Goal: Information Seeking & Learning: Learn about a topic

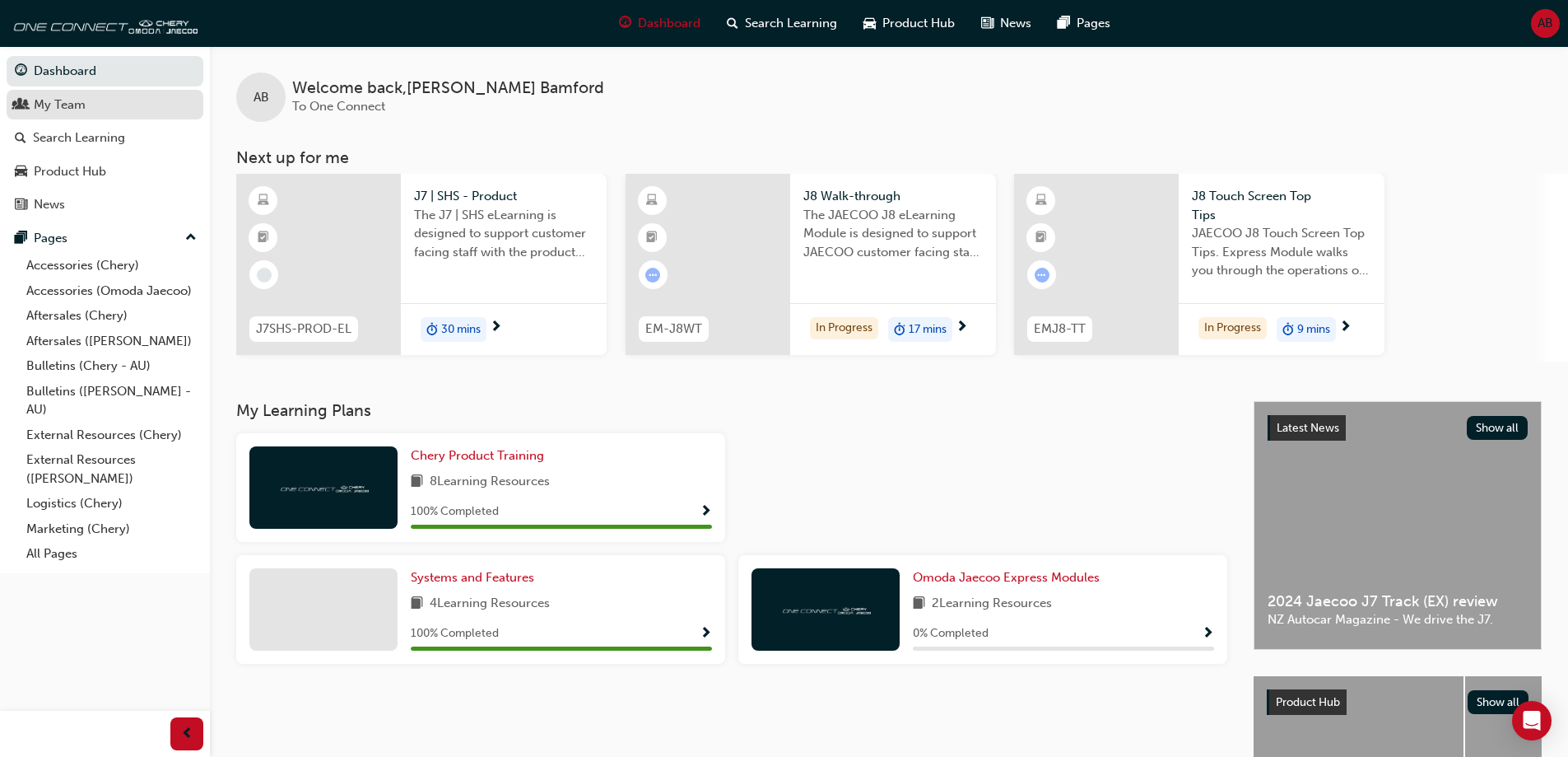
click at [99, 89] on link "My Team" at bounding box center [105, 105] width 197 height 30
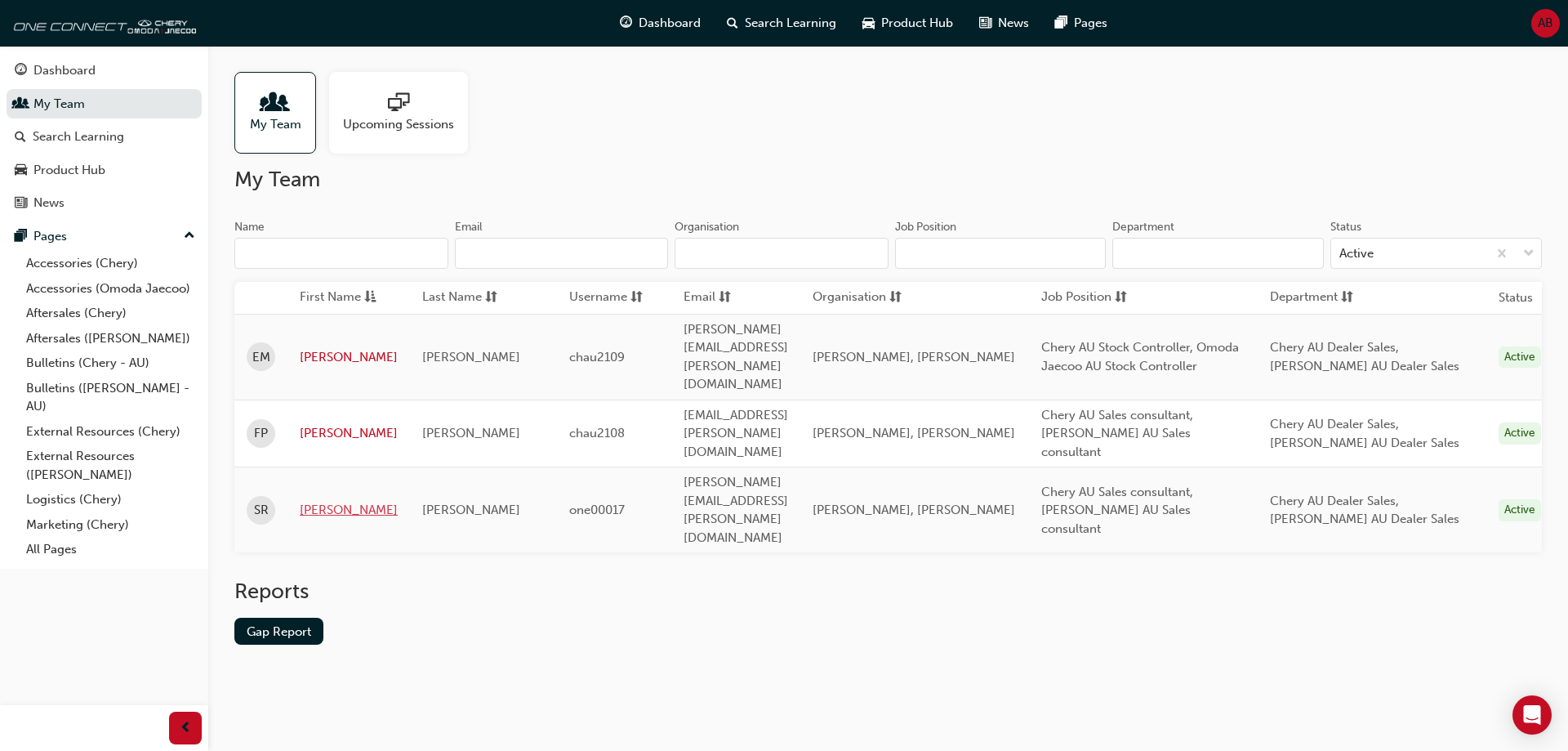
click at [333, 501] on link "[PERSON_NAME]" at bounding box center [348, 510] width 98 height 19
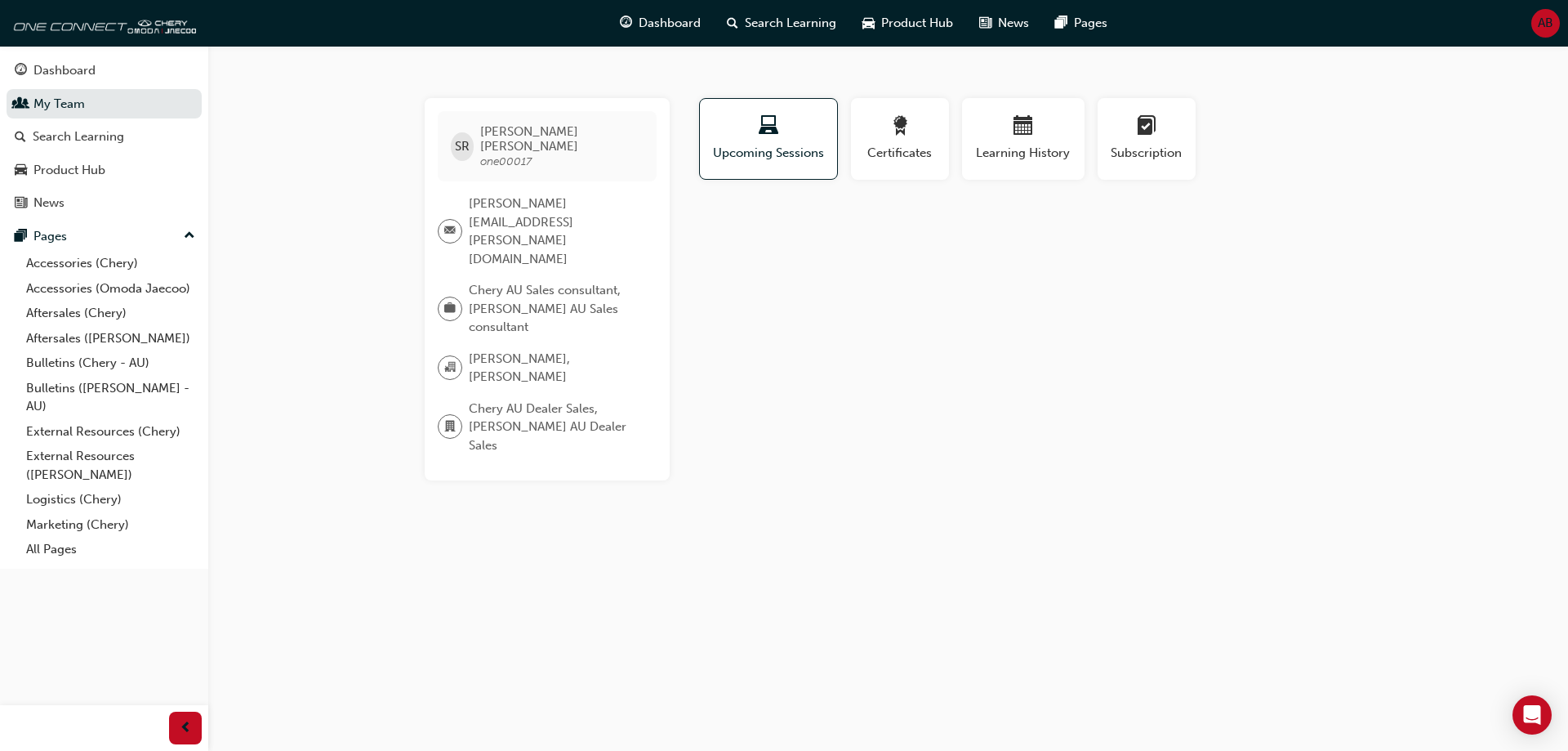
click at [959, 126] on div "Learning History" at bounding box center [1023, 145] width 136 height 95
click at [987, 107] on button "Learning History" at bounding box center [1023, 139] width 122 height 82
click at [1169, 152] on span "Subscription" at bounding box center [1146, 153] width 74 height 19
click at [1028, 135] on span "calendar-icon" at bounding box center [1023, 127] width 20 height 22
click at [939, 139] on button "Certificates" at bounding box center [900, 139] width 98 height 82
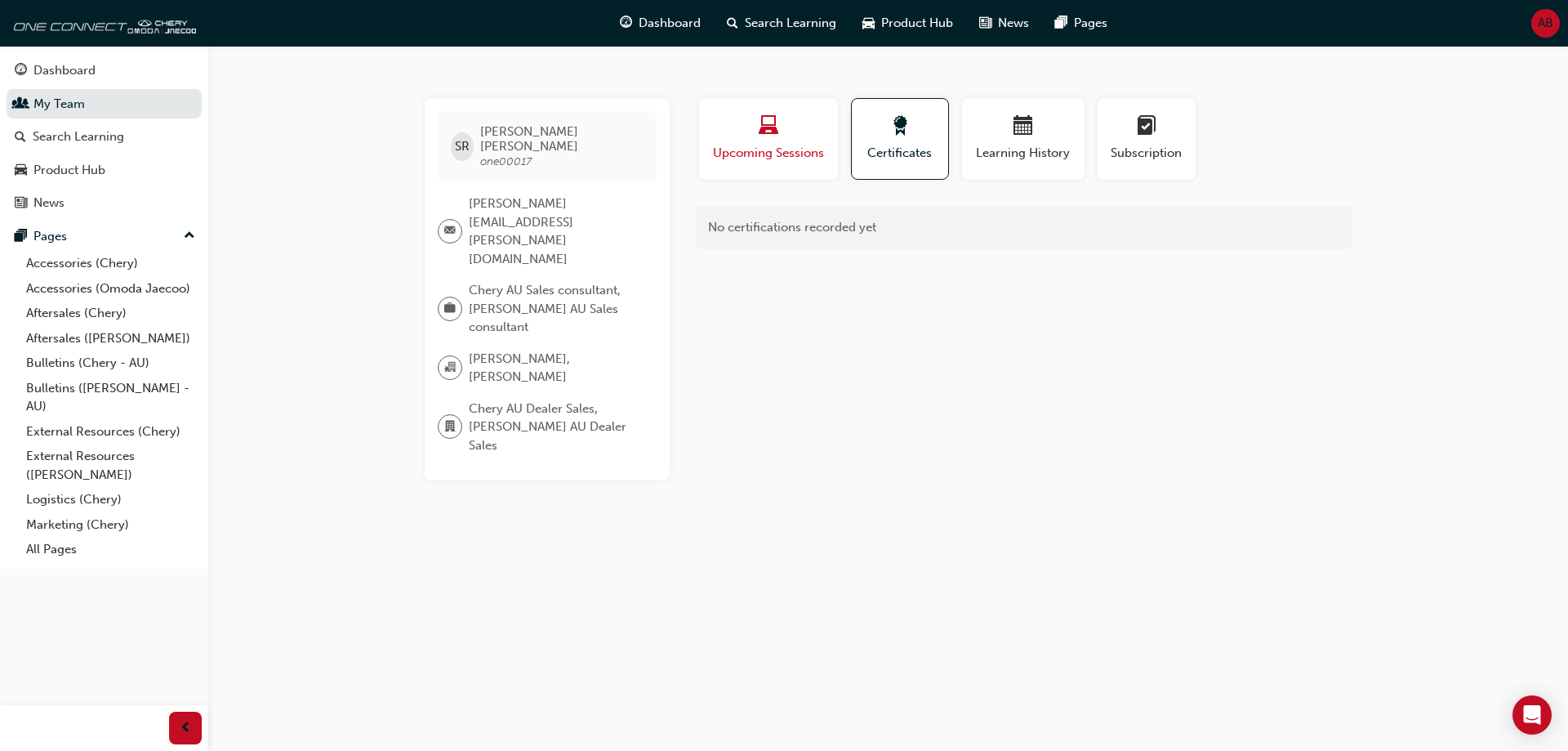
click at [782, 144] on span "Upcoming Sessions" at bounding box center [768, 153] width 114 height 19
click at [905, 156] on span "Certificates" at bounding box center [900, 153] width 74 height 19
click at [1017, 154] on span "Learning History" at bounding box center [1023, 153] width 98 height 19
click at [1132, 129] on div "button" at bounding box center [1146, 129] width 74 height 26
click at [99, 163] on div "Product Hub" at bounding box center [69, 169] width 72 height 19
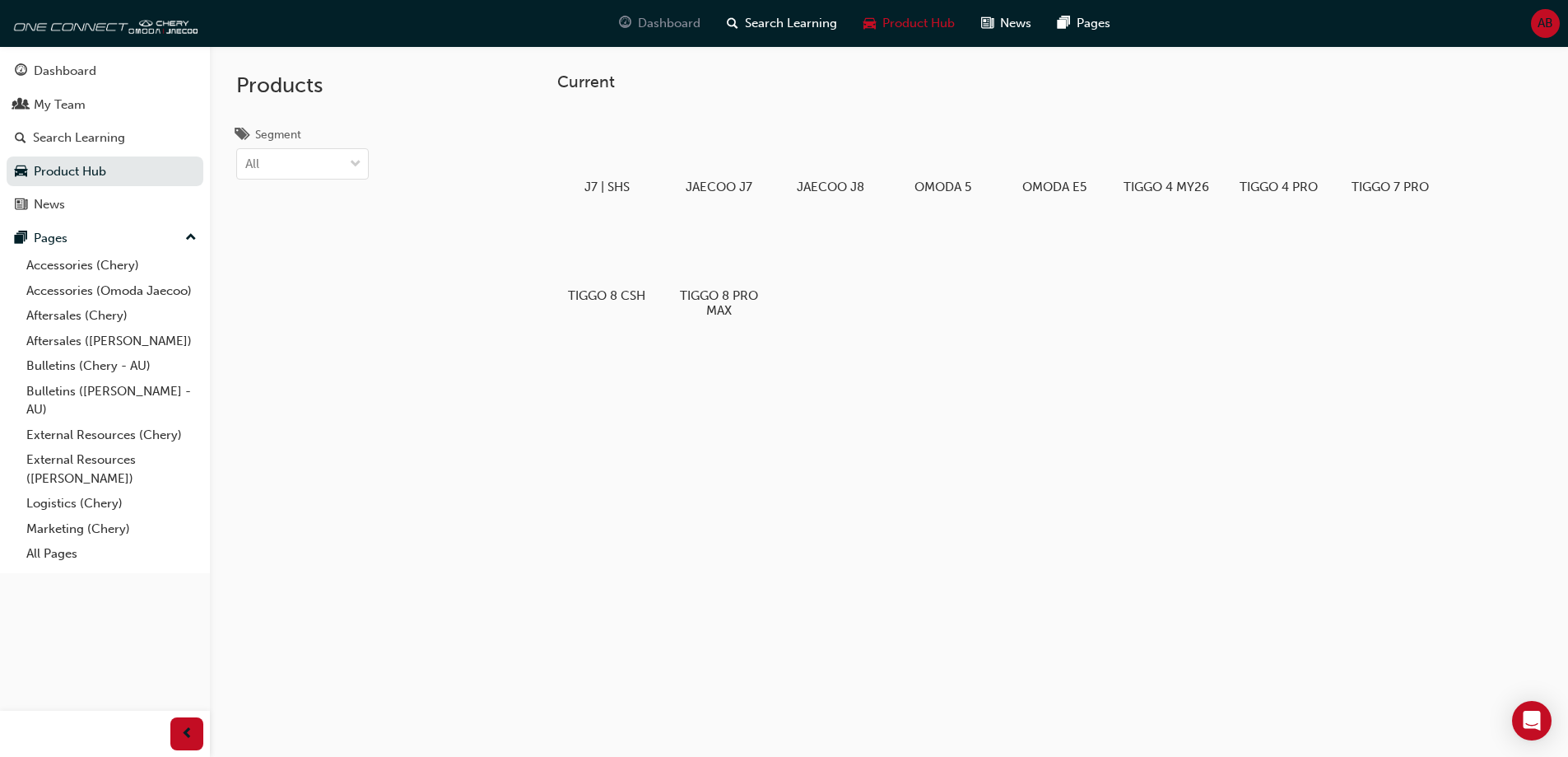
click at [653, 20] on span "Dashboard" at bounding box center [669, 23] width 63 height 19
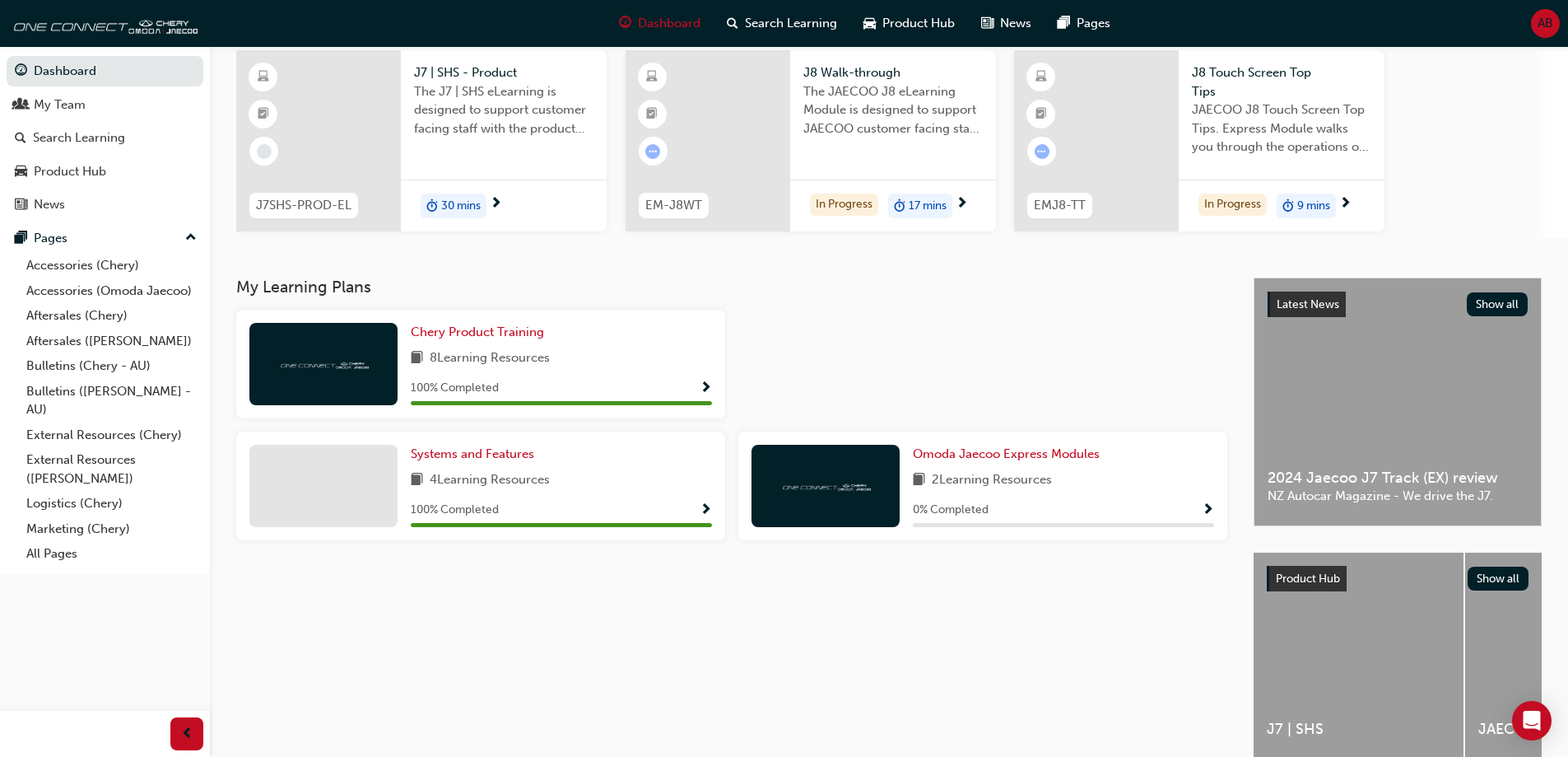
scroll to position [82, 0]
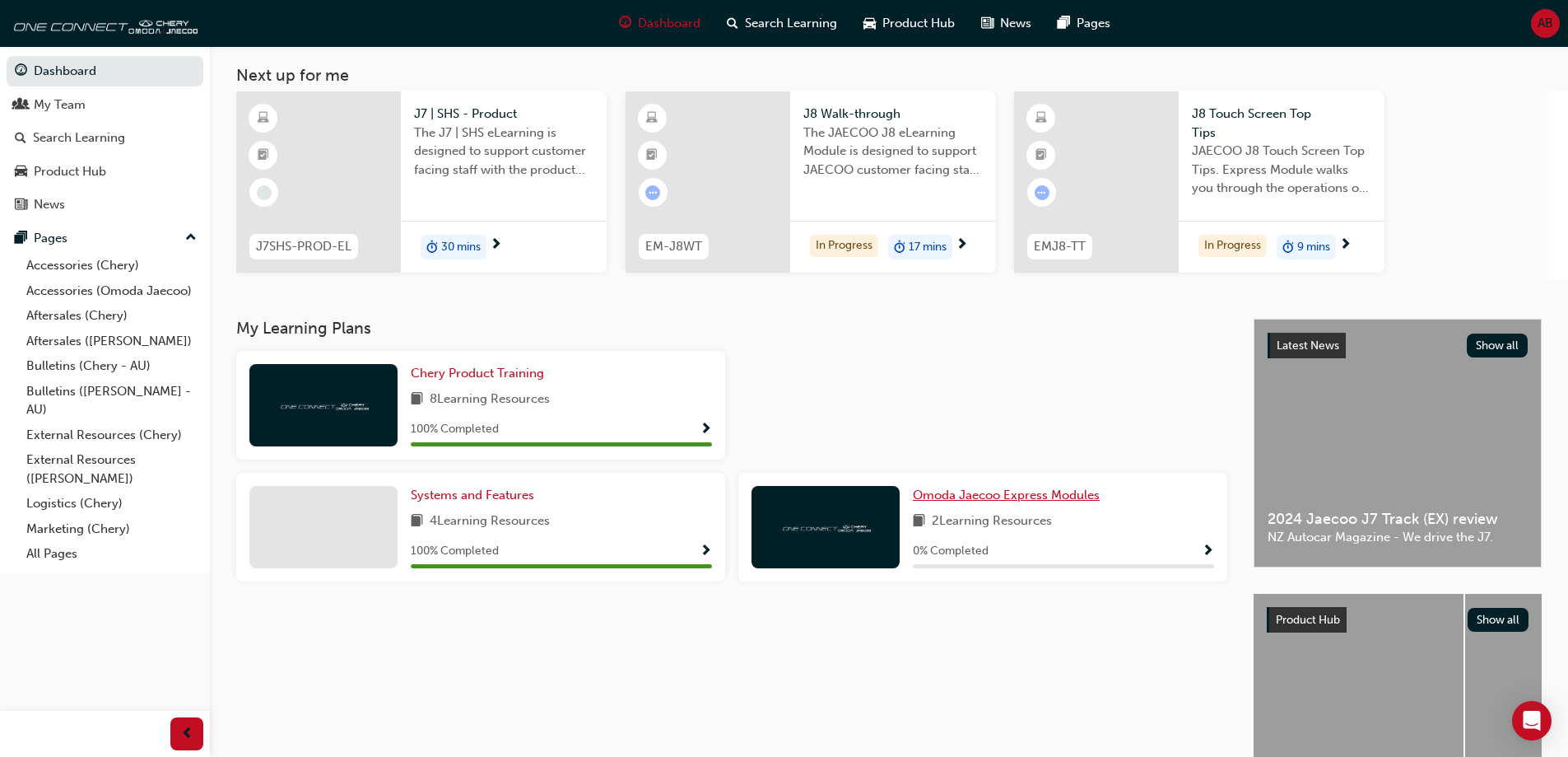
click at [1029, 499] on span "Omoda Jaecoo Express Modules" at bounding box center [1006, 494] width 187 height 15
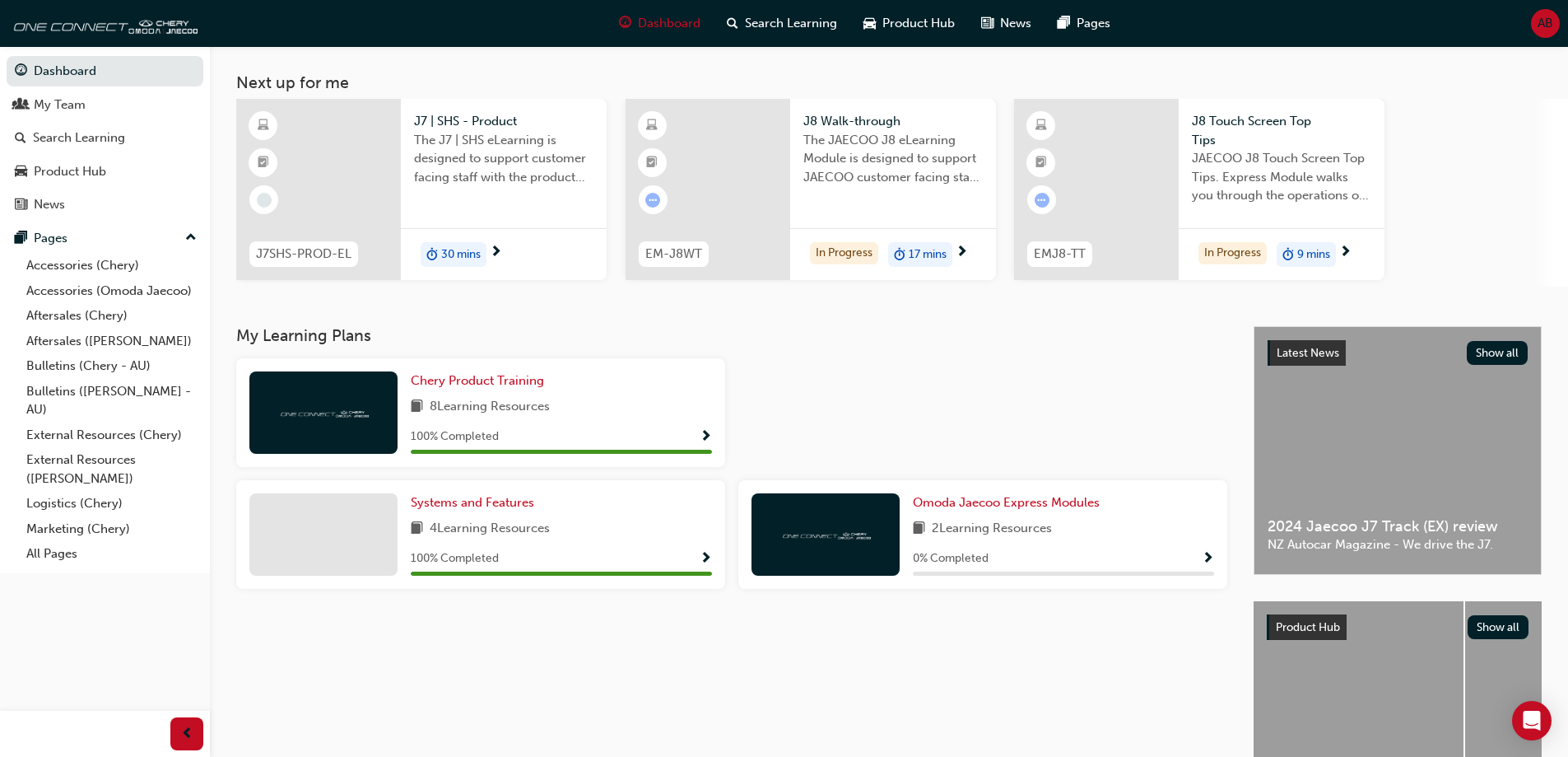
scroll to position [38, 0]
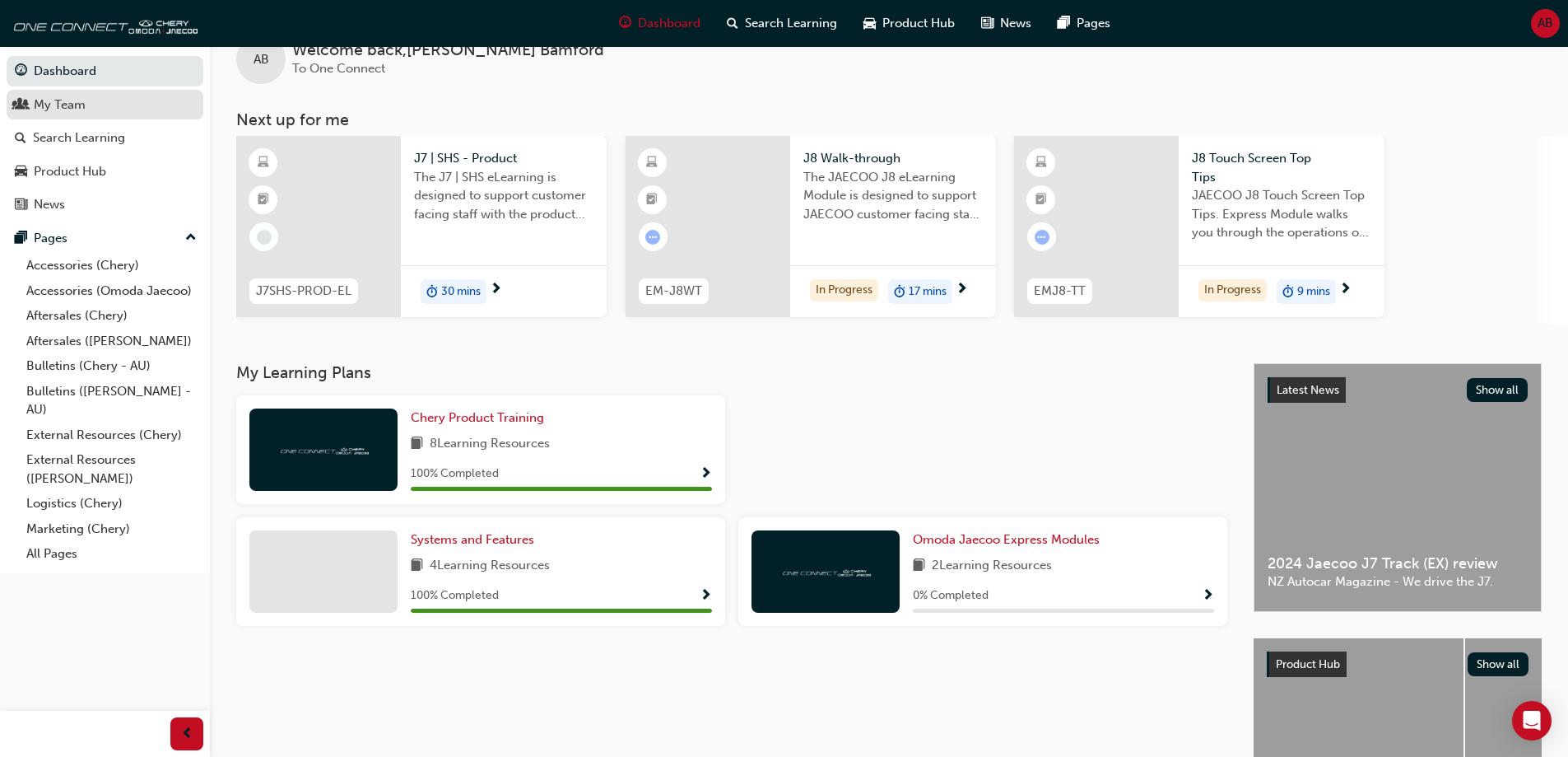
click at [54, 110] on div "My Team" at bounding box center [60, 105] width 52 height 19
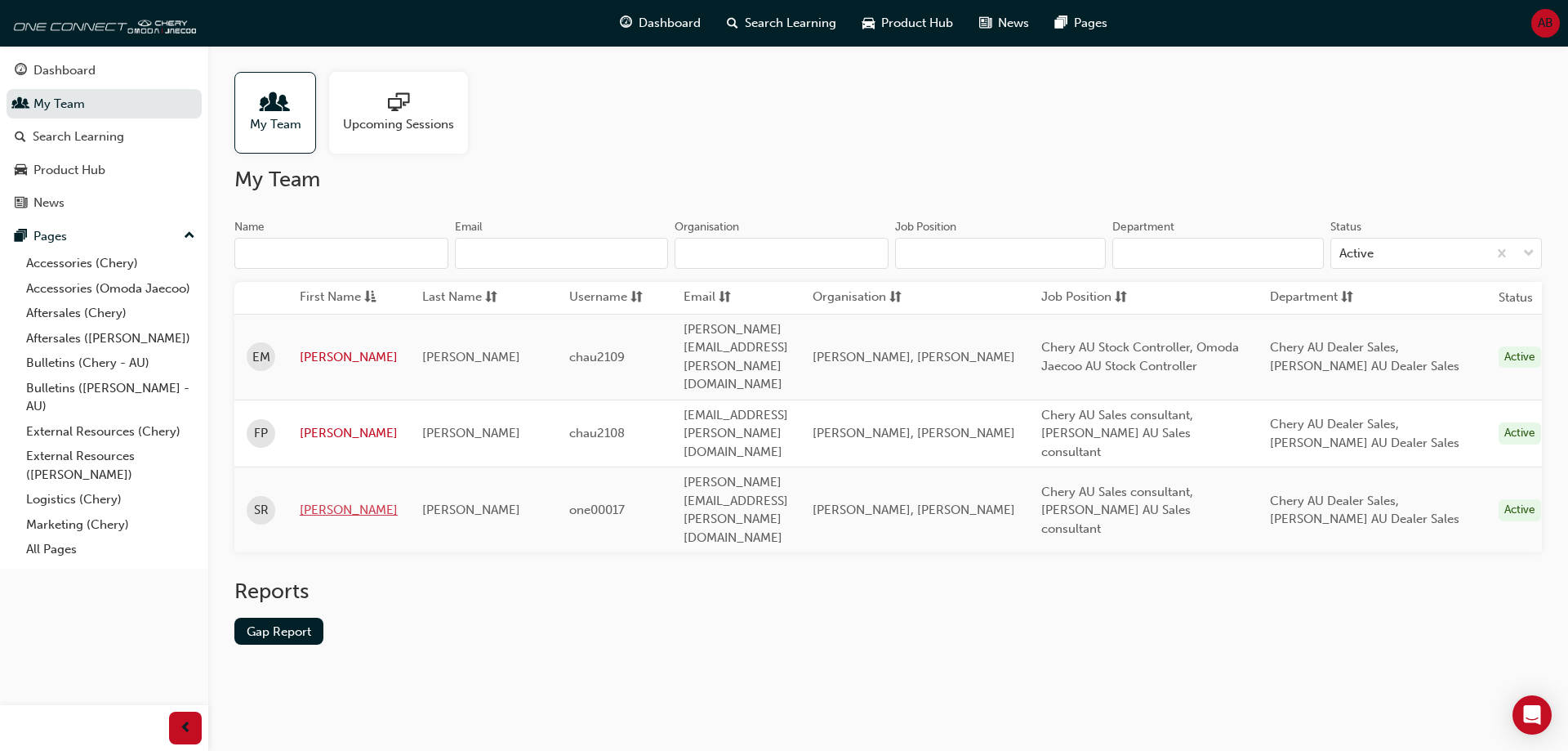
click at [310, 501] on link "[PERSON_NAME]" at bounding box center [348, 510] width 98 height 19
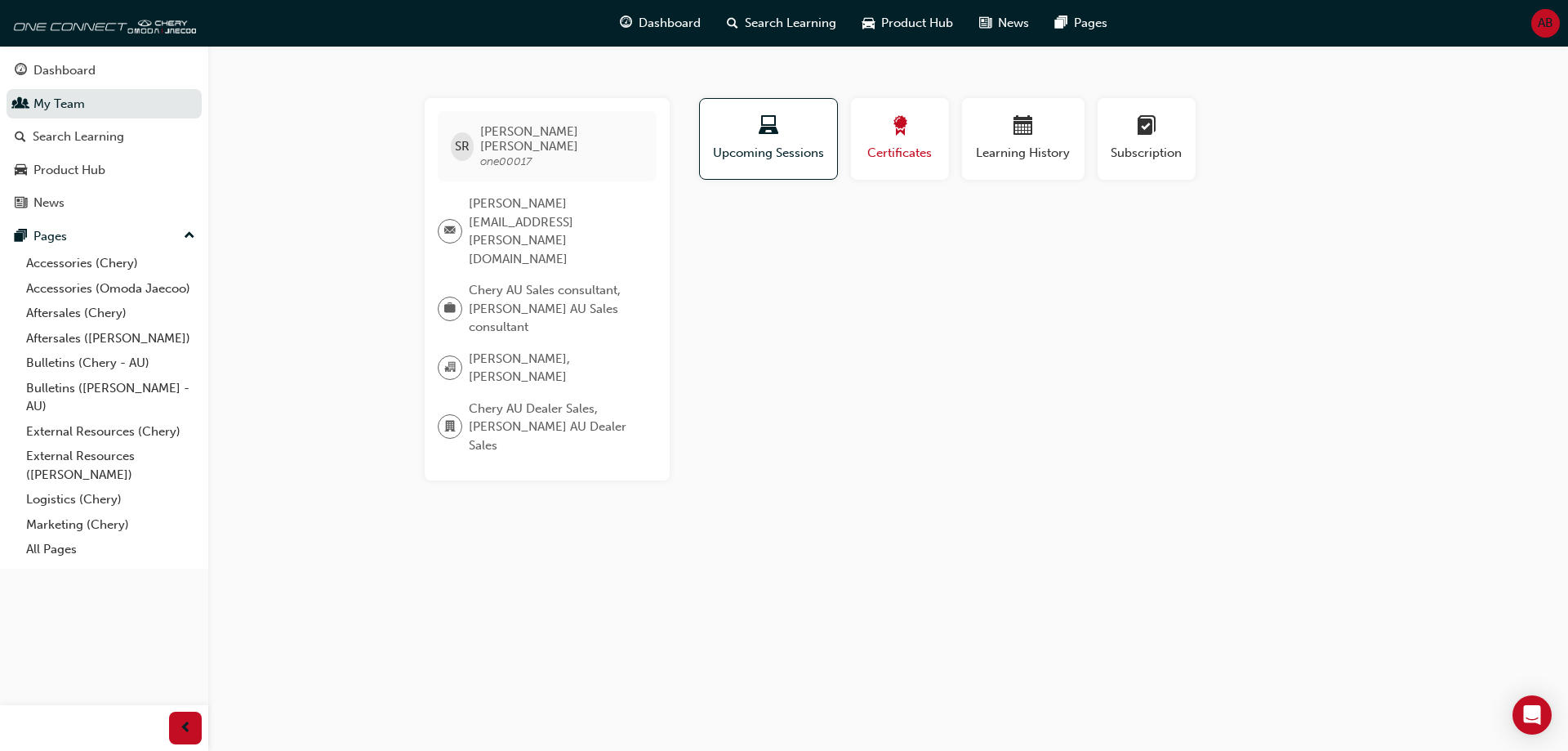
click at [937, 156] on button "Certificates" at bounding box center [900, 139] width 98 height 82
click at [1036, 149] on span "Learning History" at bounding box center [1023, 153] width 98 height 19
click at [893, 144] on span "Certificates" at bounding box center [900, 153] width 74 height 19
click at [748, 167] on button "Upcoming Sessions" at bounding box center [768, 139] width 139 height 82
click at [16, 105] on span "people-icon" at bounding box center [21, 105] width 12 height 15
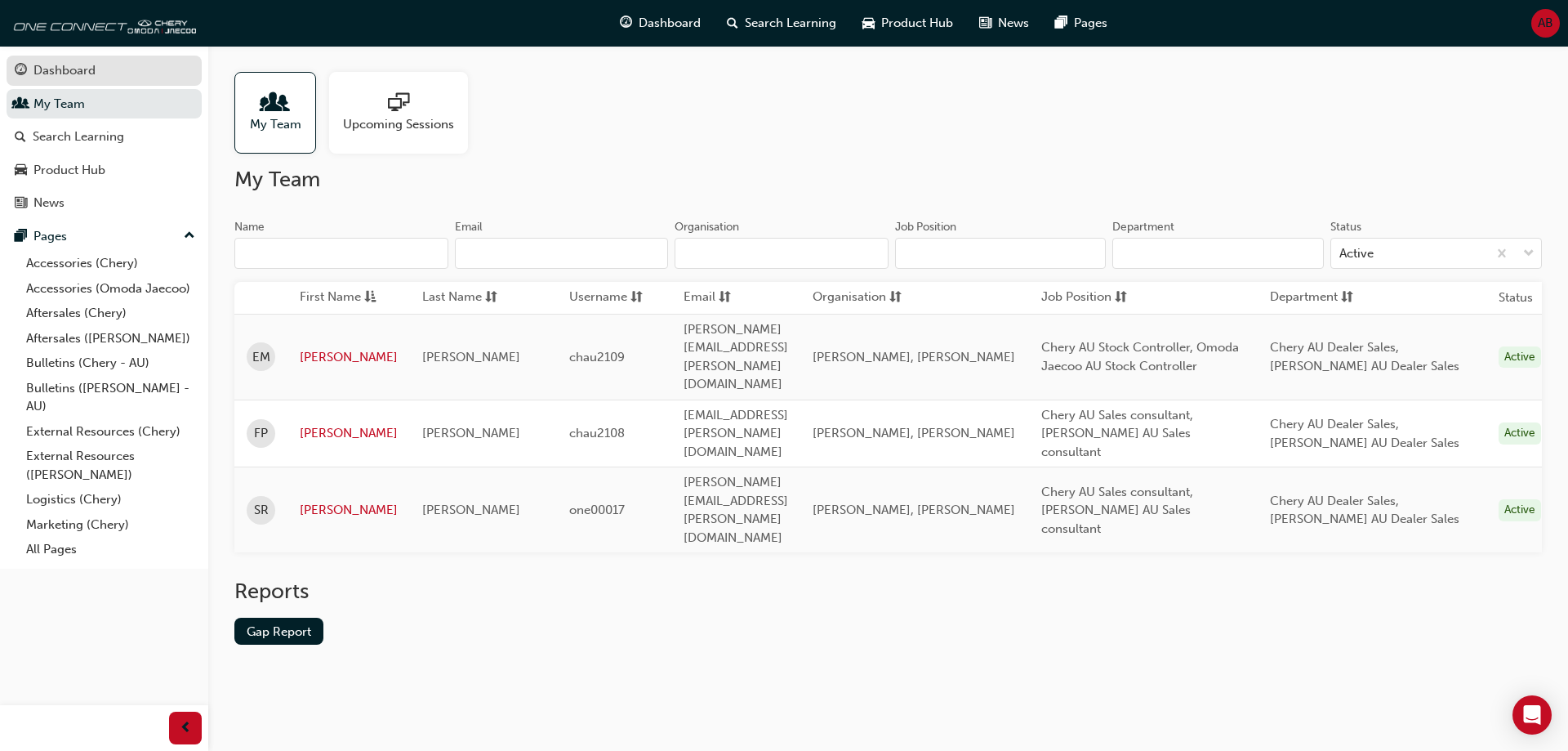
click at [98, 75] on div "Dashboard" at bounding box center [105, 70] width 179 height 20
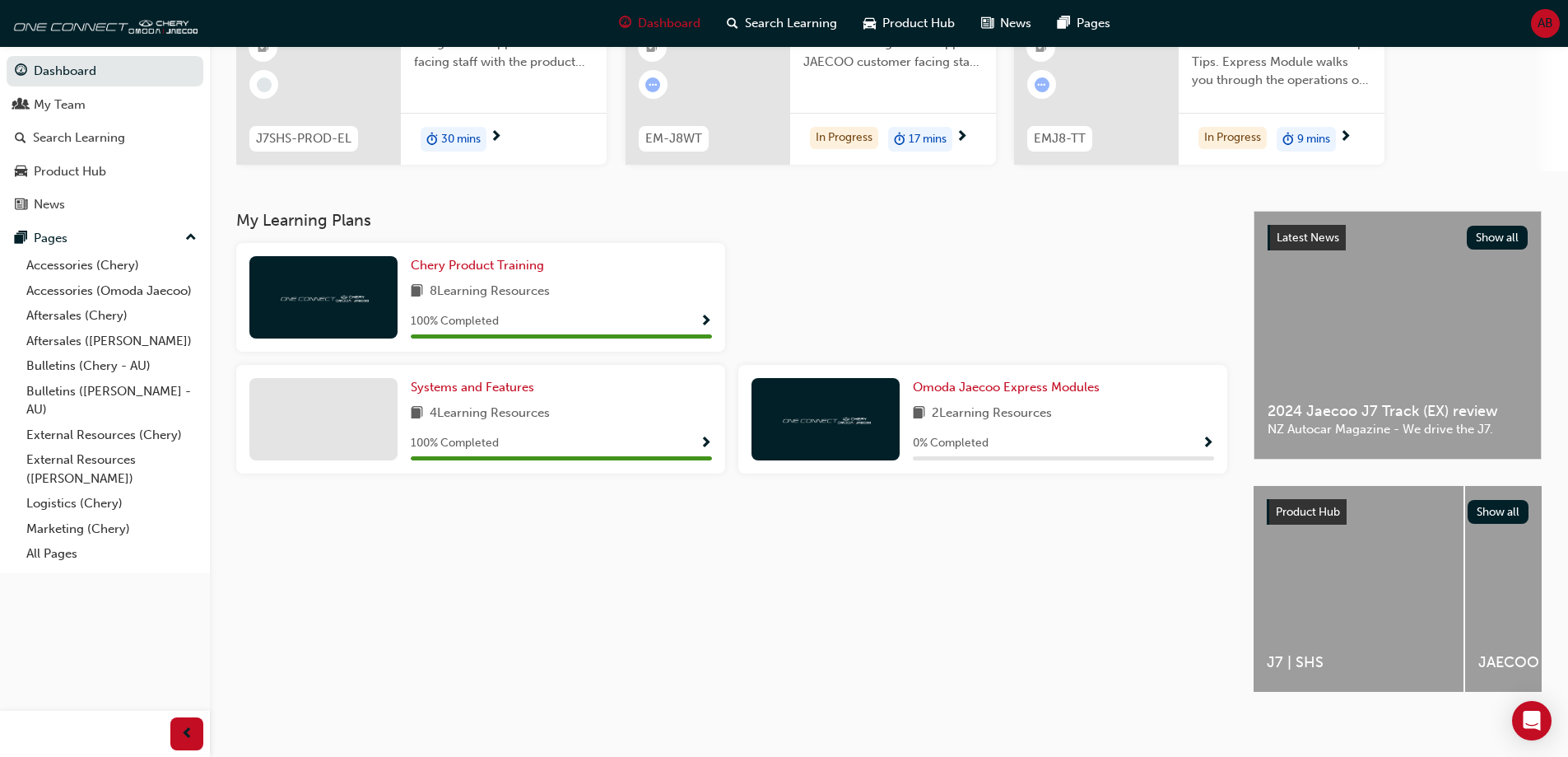
scroll to position [203, 0]
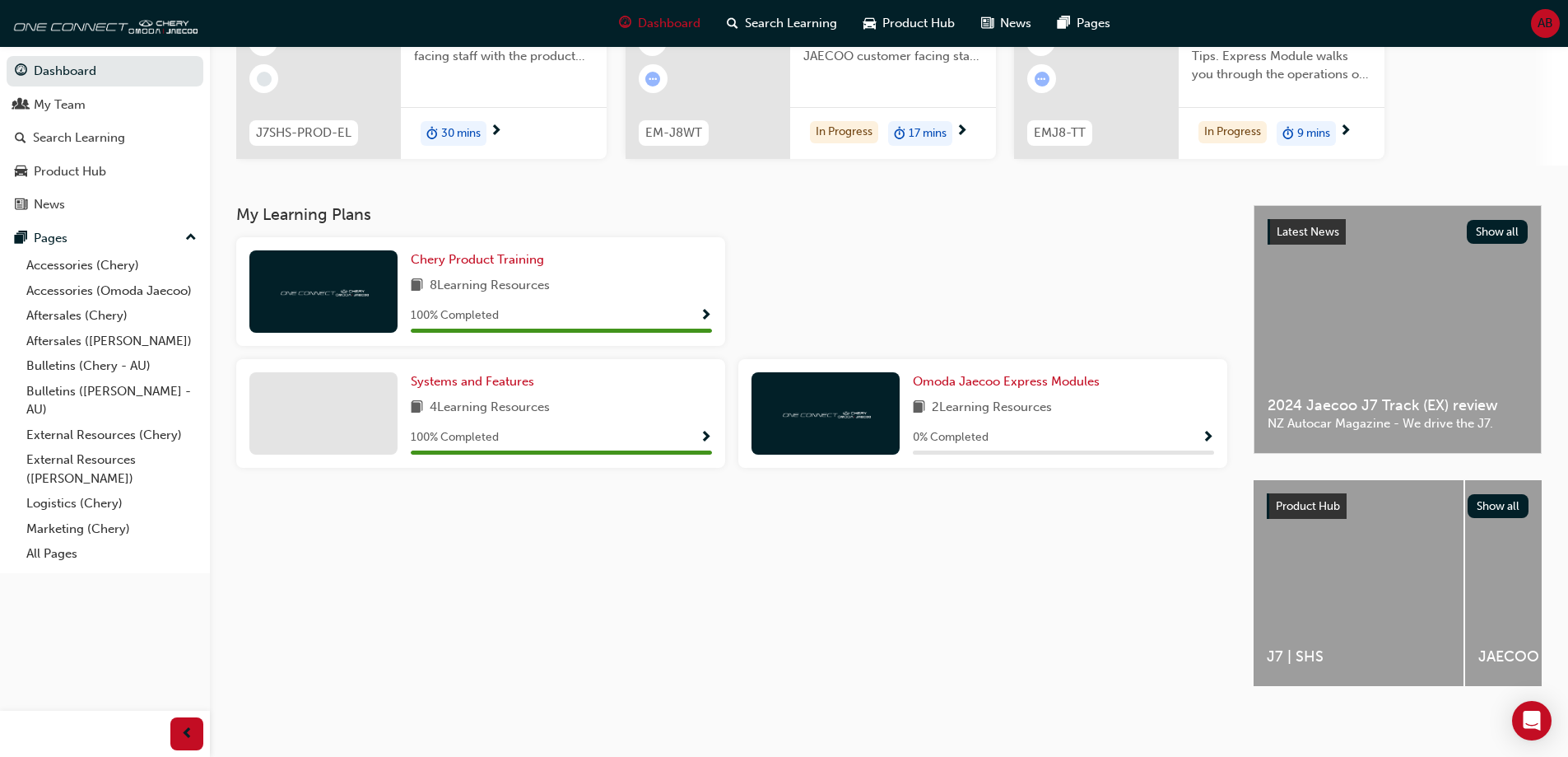
click at [1003, 398] on span "2 Learning Resources" at bounding box center [992, 408] width 121 height 21
click at [1009, 381] on span "Omoda Jaecoo Express Modules" at bounding box center [1006, 381] width 187 height 15
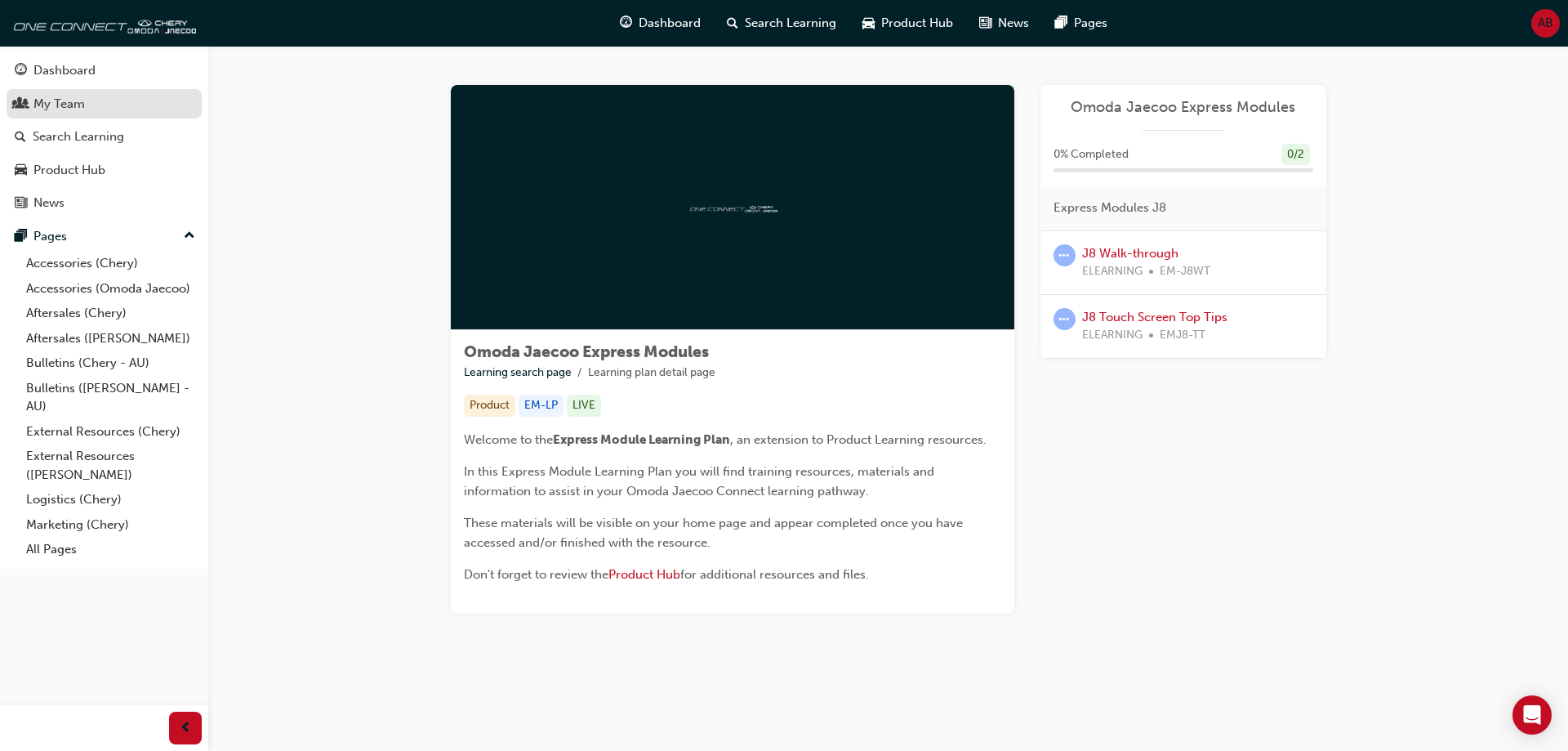
click at [63, 98] on div "My Team" at bounding box center [59, 104] width 51 height 19
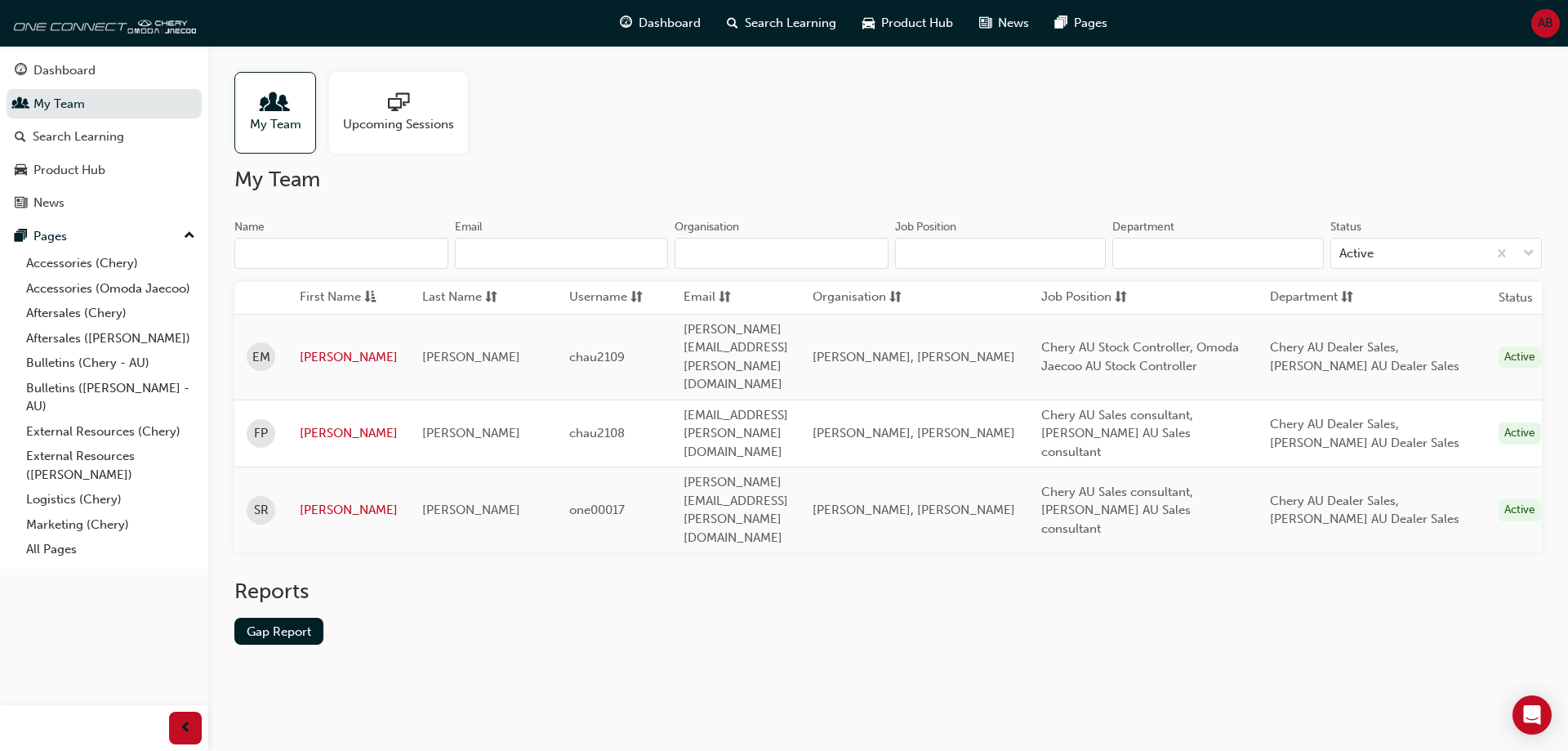
click at [32, 50] on div "Dashboard My Team Search Learning Product Hub News Pages Pages Accessories (Che…" at bounding box center [104, 308] width 208 height 523
click at [36, 62] on div "Dashboard" at bounding box center [65, 70] width 62 height 19
